Goal: Find specific page/section: Find specific page/section

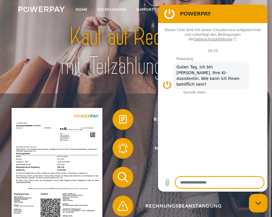
scroll to position [1, 0]
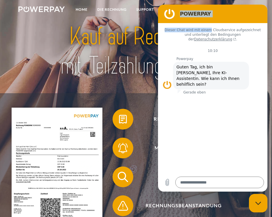
drag, startPoint x: 216, startPoint y: 9, endPoint x: 205, endPoint y: 31, distance: 25.3
click at [208, 32] on div "POWERPAY Dieser Chat wird mit einem Cloudservice aufgezeichnet und unterliegt d…" at bounding box center [213, 98] width 110 height 187
click at [116, 85] on div at bounding box center [136, 51] width 218 height 83
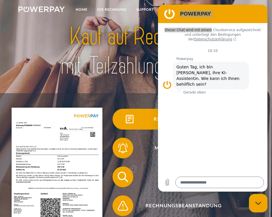
click at [127, 118] on span at bounding box center [122, 119] width 26 height 26
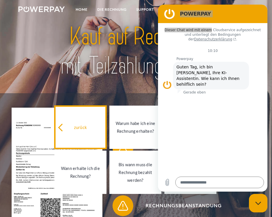
click at [77, 131] on div "zurück" at bounding box center [80, 127] width 45 height 8
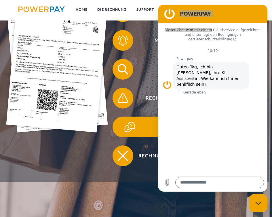
scroll to position [66, 0]
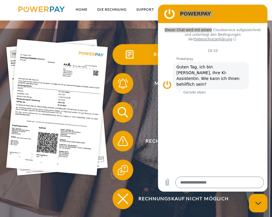
click at [136, 60] on img at bounding box center [129, 54] width 13 height 13
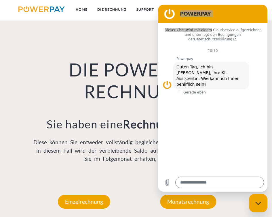
scroll to position [321, 0]
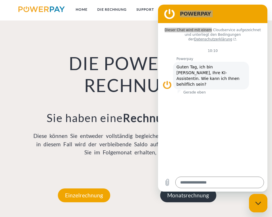
click at [173, 197] on p "Monatsrechnung" at bounding box center [188, 195] width 56 height 14
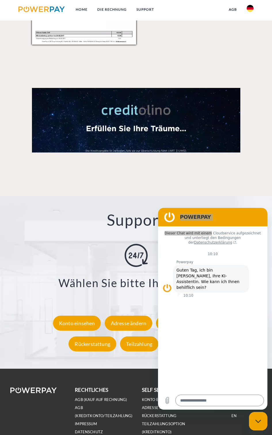
scroll to position [736, 0]
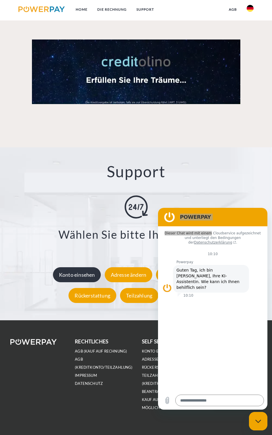
click at [81, 216] on div "Konto einsehen" at bounding box center [77, 274] width 48 height 15
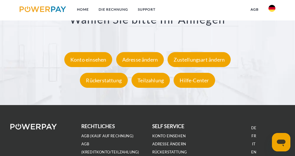
scroll to position [942, 0]
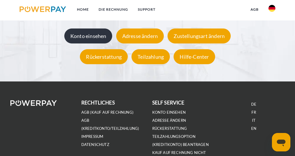
click at [98, 38] on div "Konto einsehen" at bounding box center [88, 36] width 48 height 15
